Goal: Task Accomplishment & Management: Manage account settings

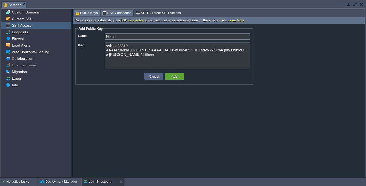
click at [115, 12] on span "SSH Connection" at bounding box center [116, 13] width 29 height 6
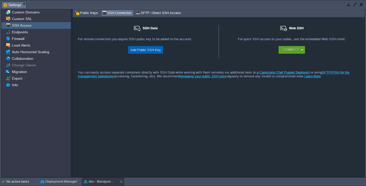
click at [142, 51] on button "Add Public SSH Key" at bounding box center [146, 50] width 34 height 6
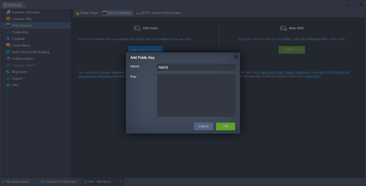
type input "Nikhil"
click at [183, 90] on textarea "Key:" at bounding box center [196, 95] width 78 height 43
paste textarea "ssh-ed25519 AAAAC3NzaC1lZDI1NTE5AAAAIEIAHsWOoe4fZ33HE1sdyV7xi5Cvtgjbla30/uYo6FK…"
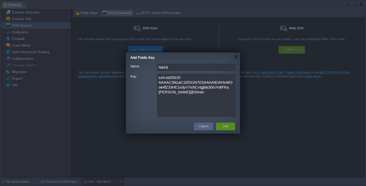
type textarea "ssh-ed25519 AAAAC3NzaC1lZDI1NTE5AAAAIEIAHsWOoe4fZ33HE1sdyV7xi5Cvtgjbla30/uYo6FK…"
click at [223, 126] on button "Add" at bounding box center [225, 126] width 5 height 5
click at [204, 128] on button "Cancel" at bounding box center [203, 126] width 9 height 5
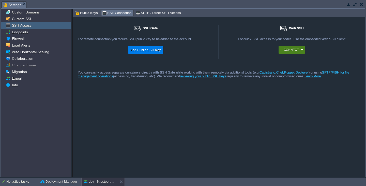
click at [292, 50] on button "Connect" at bounding box center [290, 49] width 15 height 5
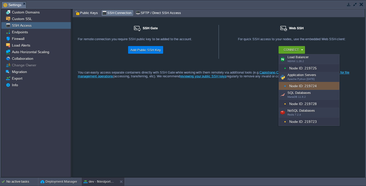
click at [288, 85] on span at bounding box center [286, 86] width 5 height 6
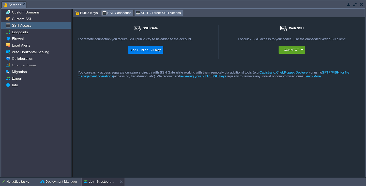
click at [146, 12] on span "SFTP / Direct SSH Access" at bounding box center [158, 13] width 45 height 6
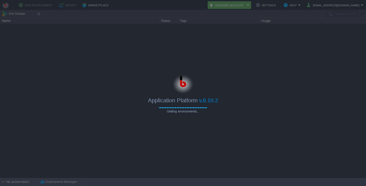
type input "Search (Ctrl+F)"
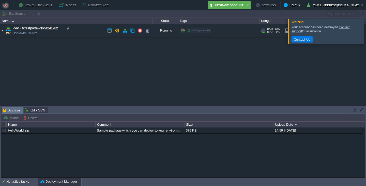
click at [3, 31] on img at bounding box center [2, 31] width 4 height 14
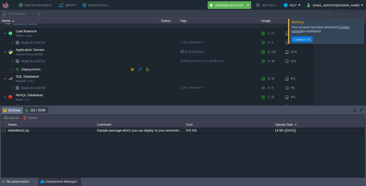
scroll to position [10, 0]
click at [148, 61] on em at bounding box center [146, 60] width 7 height 5
click at [353, 110] on button "button" at bounding box center [354, 109] width 5 height 5
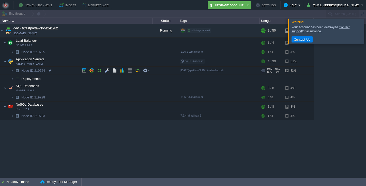
scroll to position [0, 0]
click at [365, 35] on div at bounding box center [372, 31] width 0 height 25
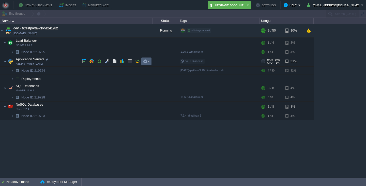
click at [146, 64] on td at bounding box center [146, 61] width 10 height 8
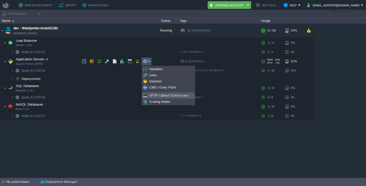
click at [152, 95] on span "SFTP / Direct SSH Access" at bounding box center [169, 95] width 40 height 4
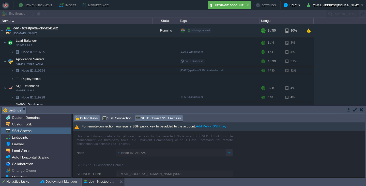
click at [83, 119] on span "Public Keys" at bounding box center [86, 118] width 23 height 6
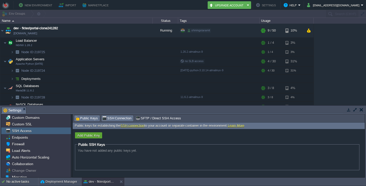
click at [112, 118] on span "SSH Connection" at bounding box center [116, 118] width 29 height 6
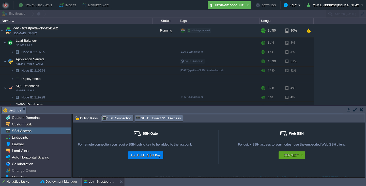
click at [149, 120] on span "SFTP / Direct SSH Access" at bounding box center [158, 118] width 45 height 6
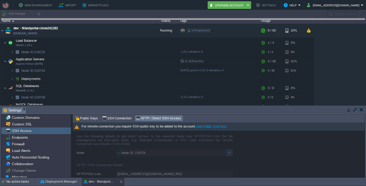
drag, startPoint x: 321, startPoint y: 114, endPoint x: 288, endPoint y: 16, distance: 102.8
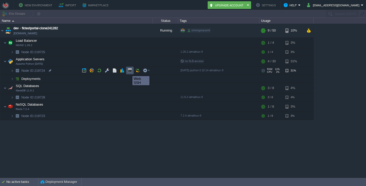
click at [128, 71] on button "button" at bounding box center [129, 70] width 5 height 5
click at [12, 79] on img at bounding box center [12, 79] width 3 height 8
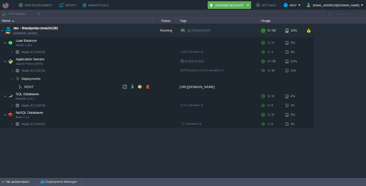
click at [25, 86] on span "ROOT" at bounding box center [29, 87] width 11 height 4
click at [123, 87] on button "button" at bounding box center [124, 86] width 5 height 5
click at [221, 87] on div "https://gitlab.com/jageshpal86/freekey.git" at bounding box center [218, 87] width 81 height 8
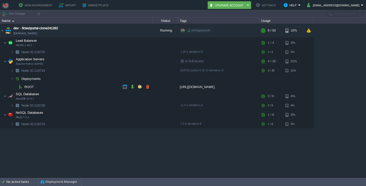
click at [221, 87] on div "https://gitlab.com/jageshpal86/freekey.git" at bounding box center [218, 87] width 81 height 8
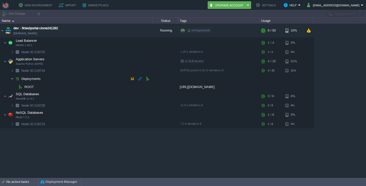
click at [12, 78] on img at bounding box center [12, 79] width 3 height 8
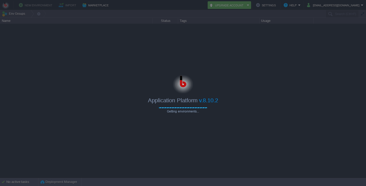
type input "Search (Ctrl+F)"
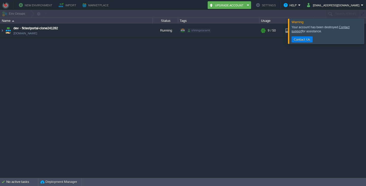
click at [365, 31] on div at bounding box center [372, 31] width 0 height 25
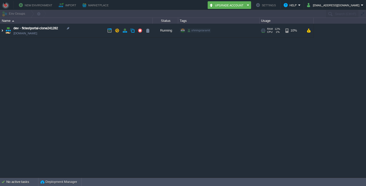
click at [3, 30] on img at bounding box center [2, 31] width 4 height 14
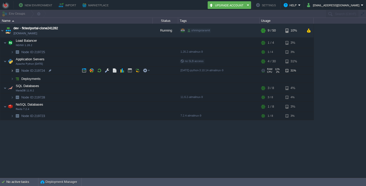
click at [12, 71] on img at bounding box center [12, 71] width 3 height 8
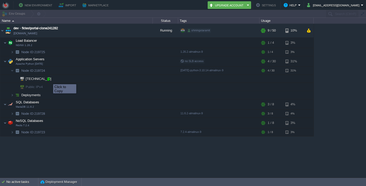
click at [49, 79] on div at bounding box center [48, 78] width 5 height 5
